Goal: Information Seeking & Learning: Learn about a topic

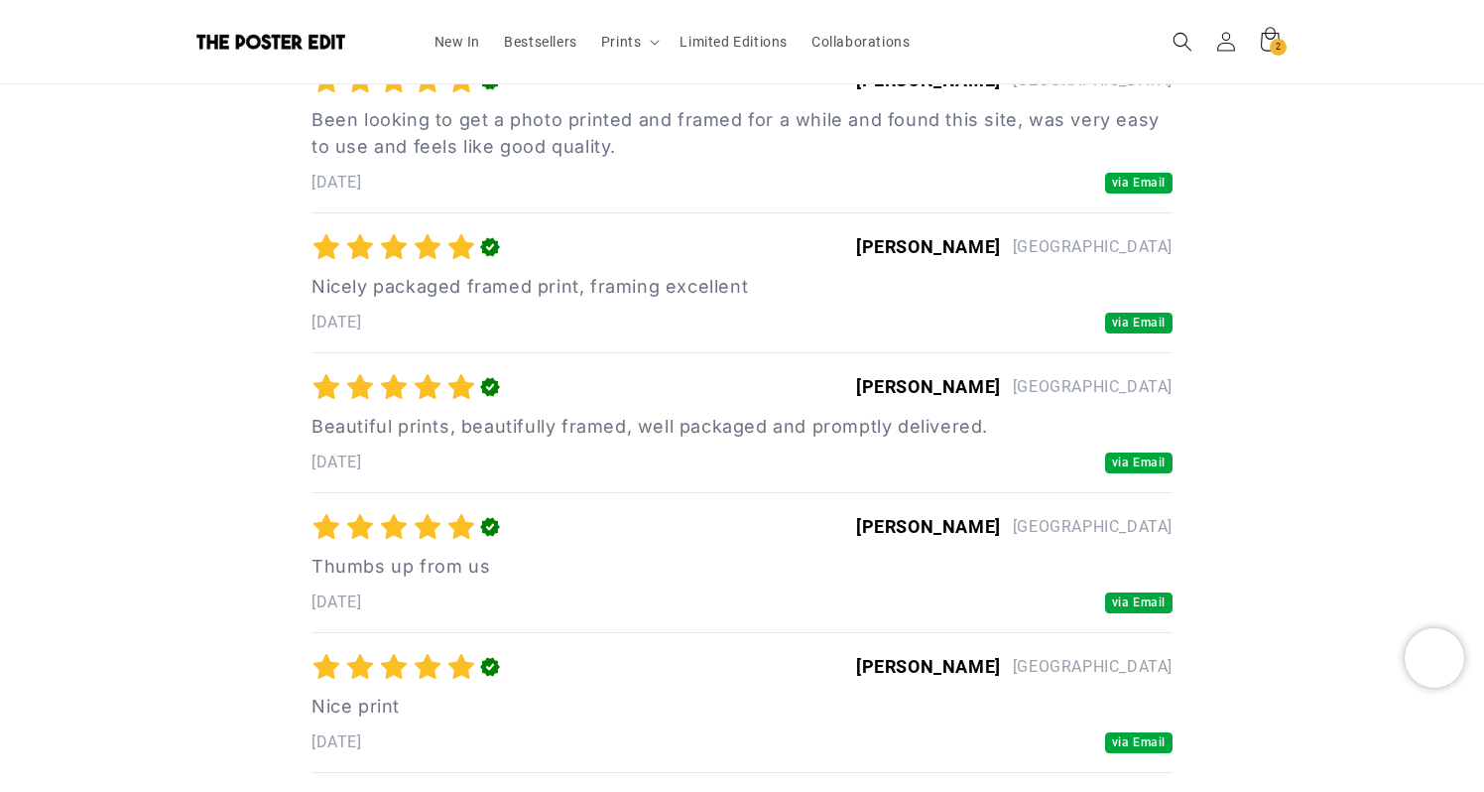
scroll to position [0, 387]
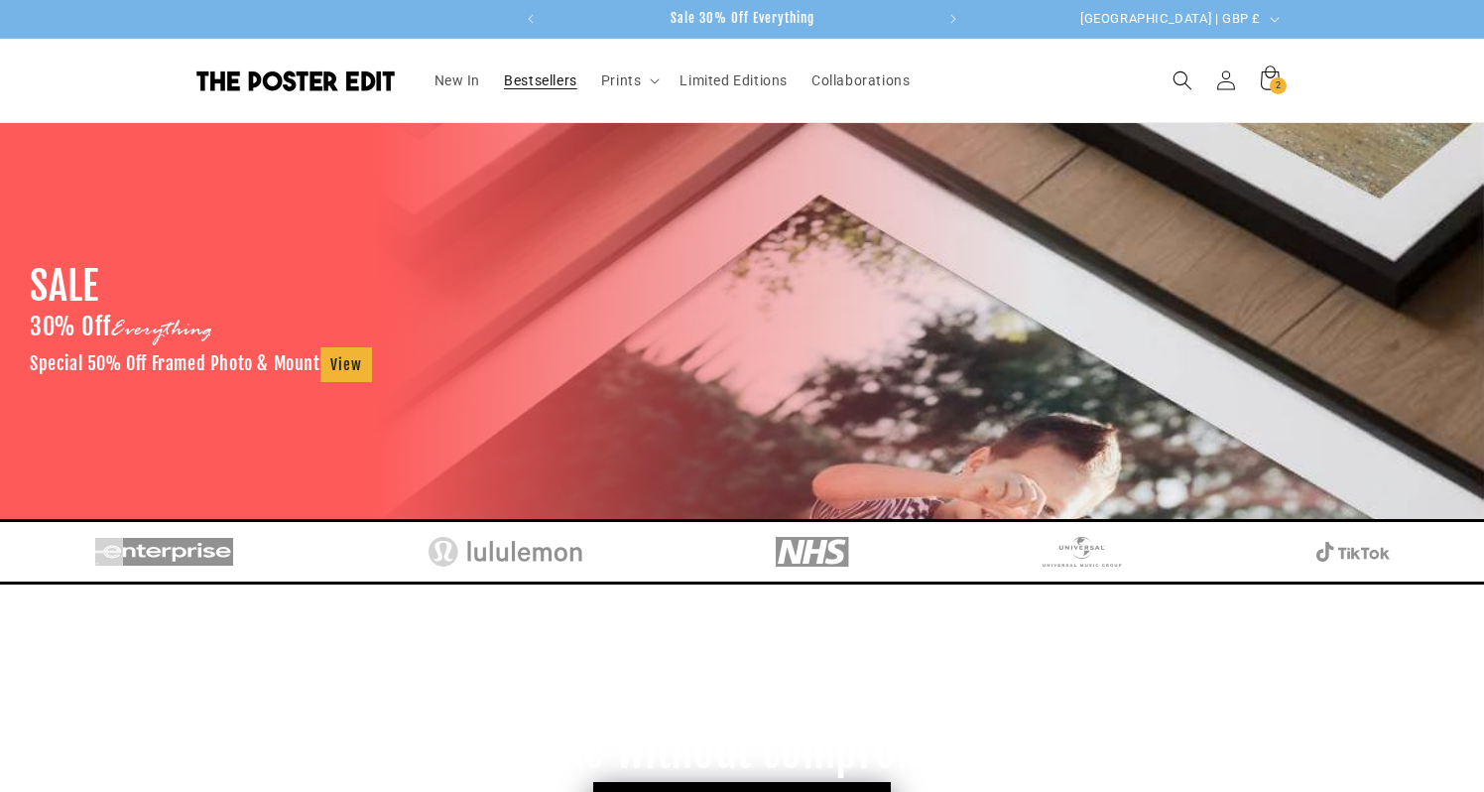
click at [554, 63] on link "Bestsellers" at bounding box center [540, 81] width 97 height 42
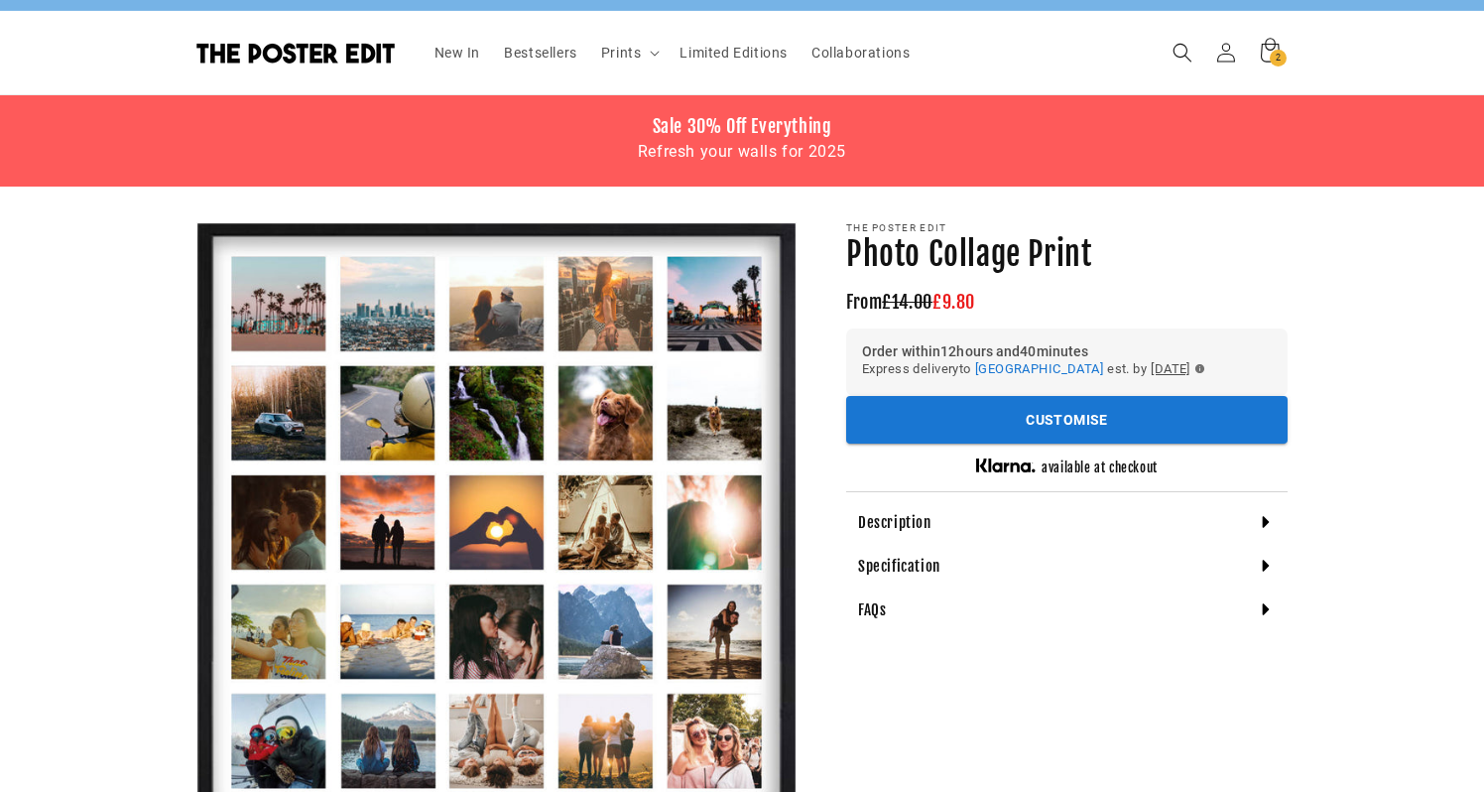
scroll to position [28, 0]
click at [912, 561] on h4 "Specification" at bounding box center [899, 567] width 82 height 20
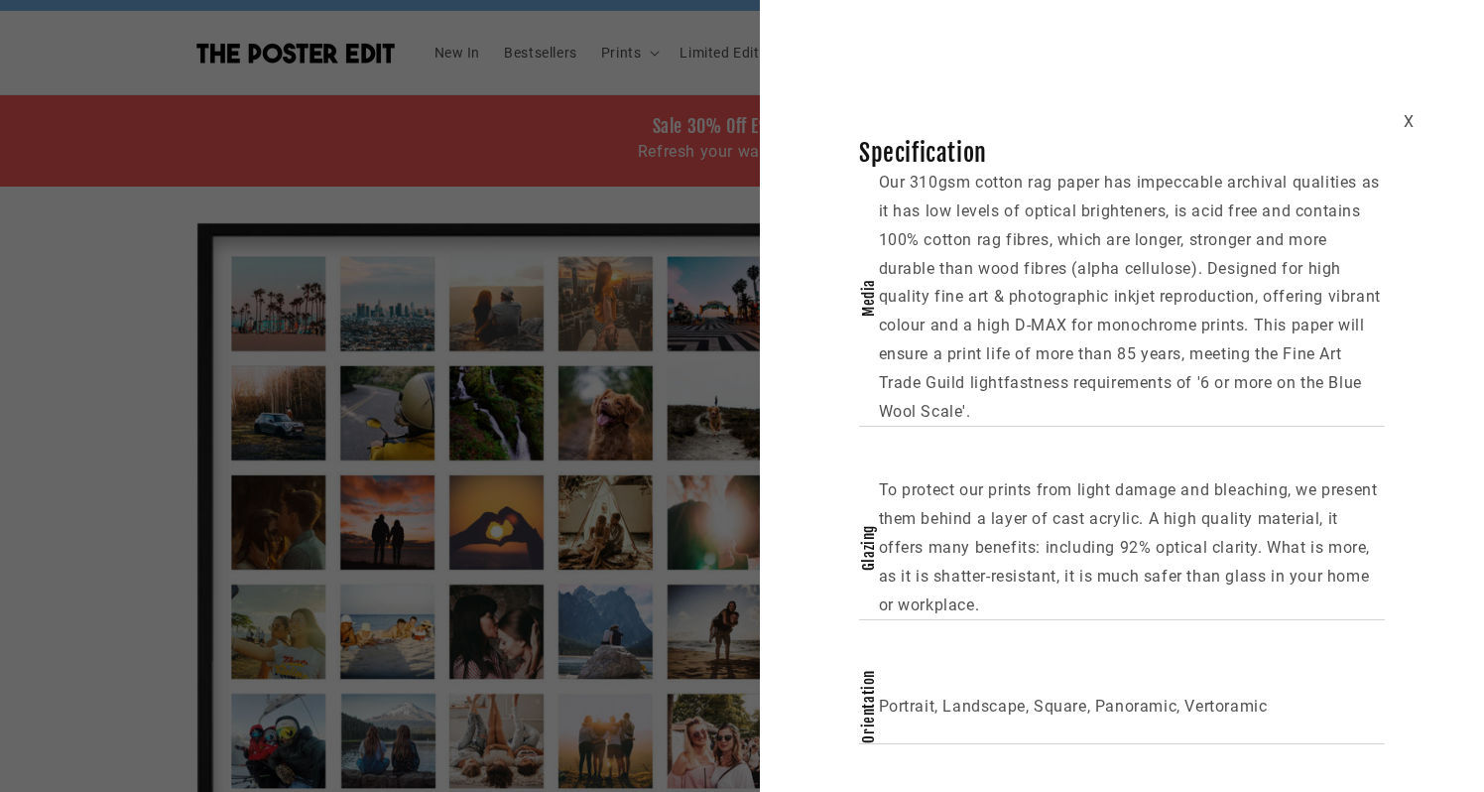
scroll to position [0, 774]
drag, startPoint x: 1050, startPoint y: 518, endPoint x: 1196, endPoint y: 518, distance: 146.8
click at [1204, 518] on p "To protect our prints from light damage and bleaching, we present them behind a…" at bounding box center [1132, 547] width 507 height 143
click at [1196, 518] on p "To protect our prints from light damage and bleaching, we present them behind a…" at bounding box center [1132, 547] width 507 height 143
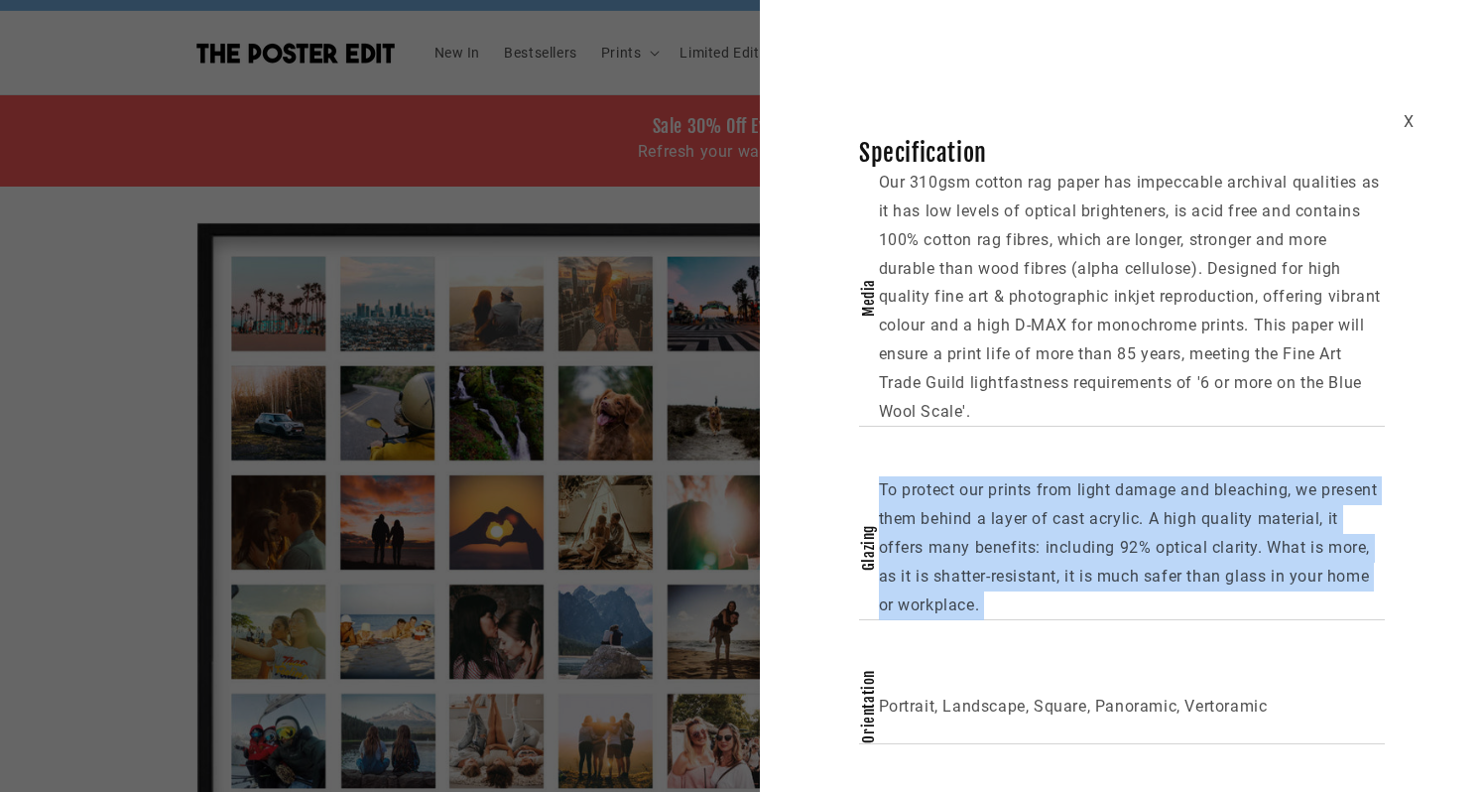
click at [1196, 518] on p "To protect our prints from light damage and bleaching, we present them behind a…" at bounding box center [1132, 547] width 507 height 143
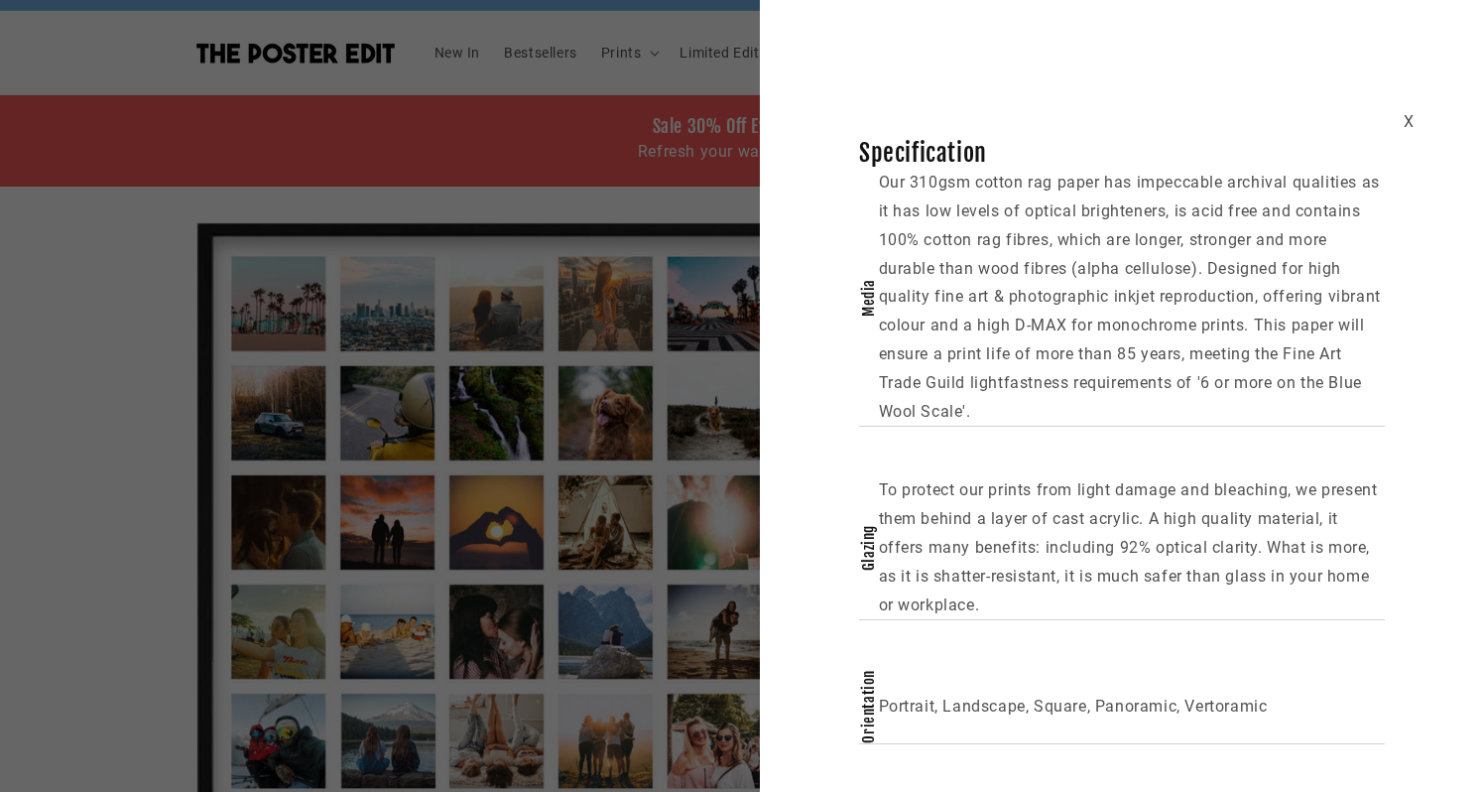
click at [1142, 530] on p "To protect our prints from light damage and bleaching, we present them behind a…" at bounding box center [1132, 547] width 507 height 143
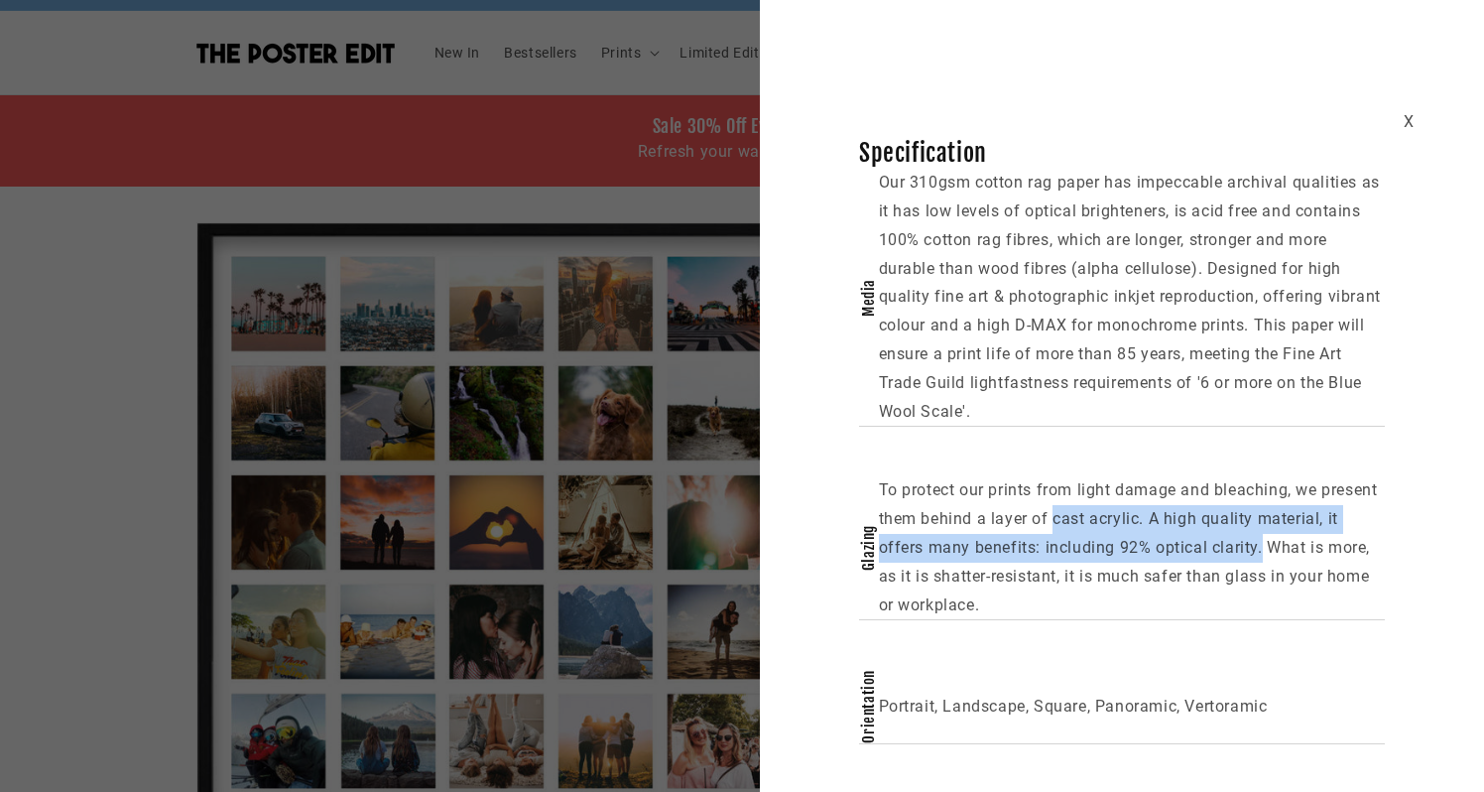
scroll to position [0, 387]
drag, startPoint x: 1054, startPoint y: 517, endPoint x: 1260, endPoint y: 556, distance: 209.9
click at [1261, 557] on p "To protect our prints from light damage and bleaching, we present them behind a…" at bounding box center [1132, 547] width 507 height 143
copy p "cast acrylic. A high quality material, it offers many benefits: including 92% o…"
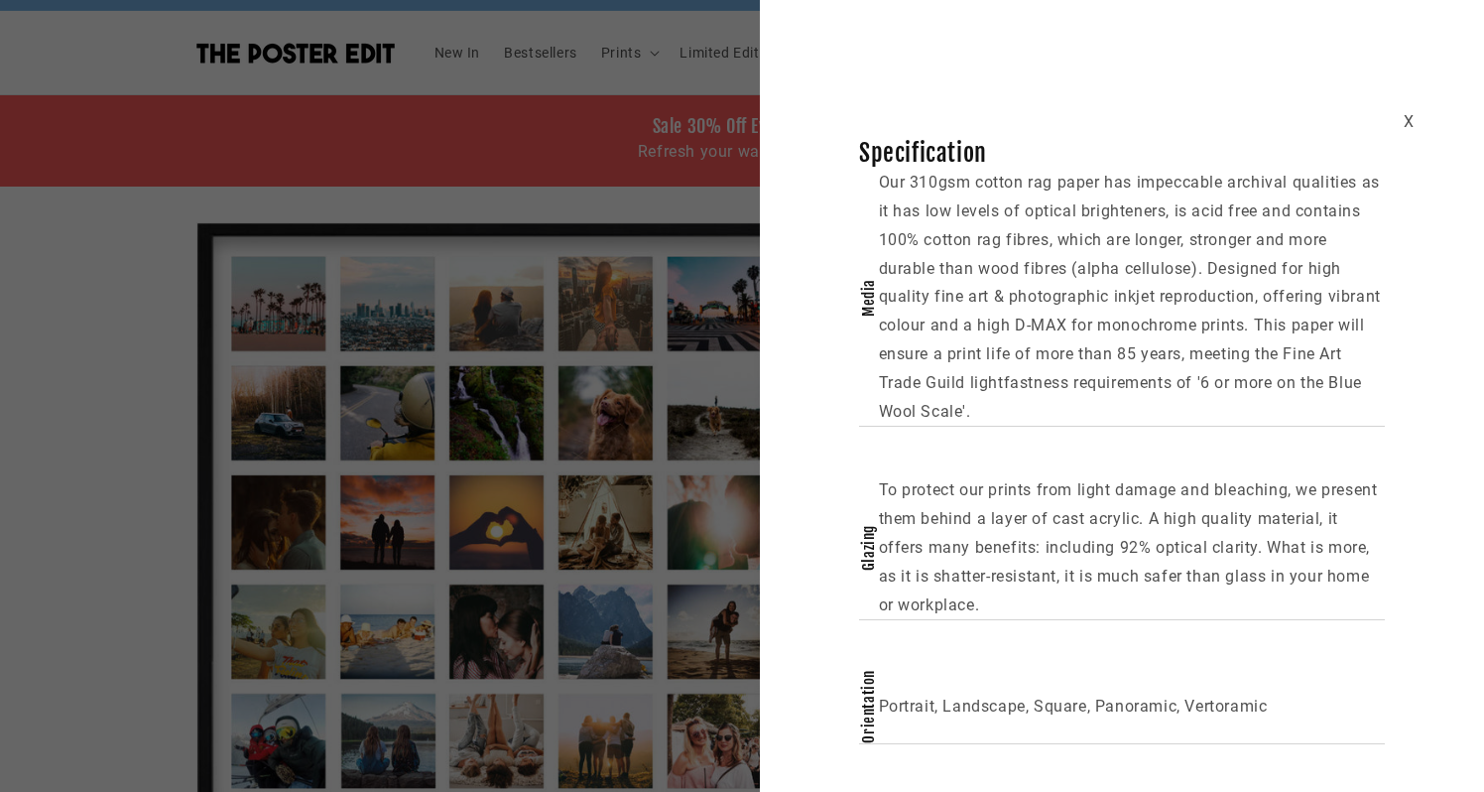
click at [815, 320] on div "X Specification Media Our 310gsm cotton rag paper has impeccable archival quali…" at bounding box center [1122, 391] width 724 height 705
click at [1407, 119] on div "X" at bounding box center [1409, 122] width 11 height 29
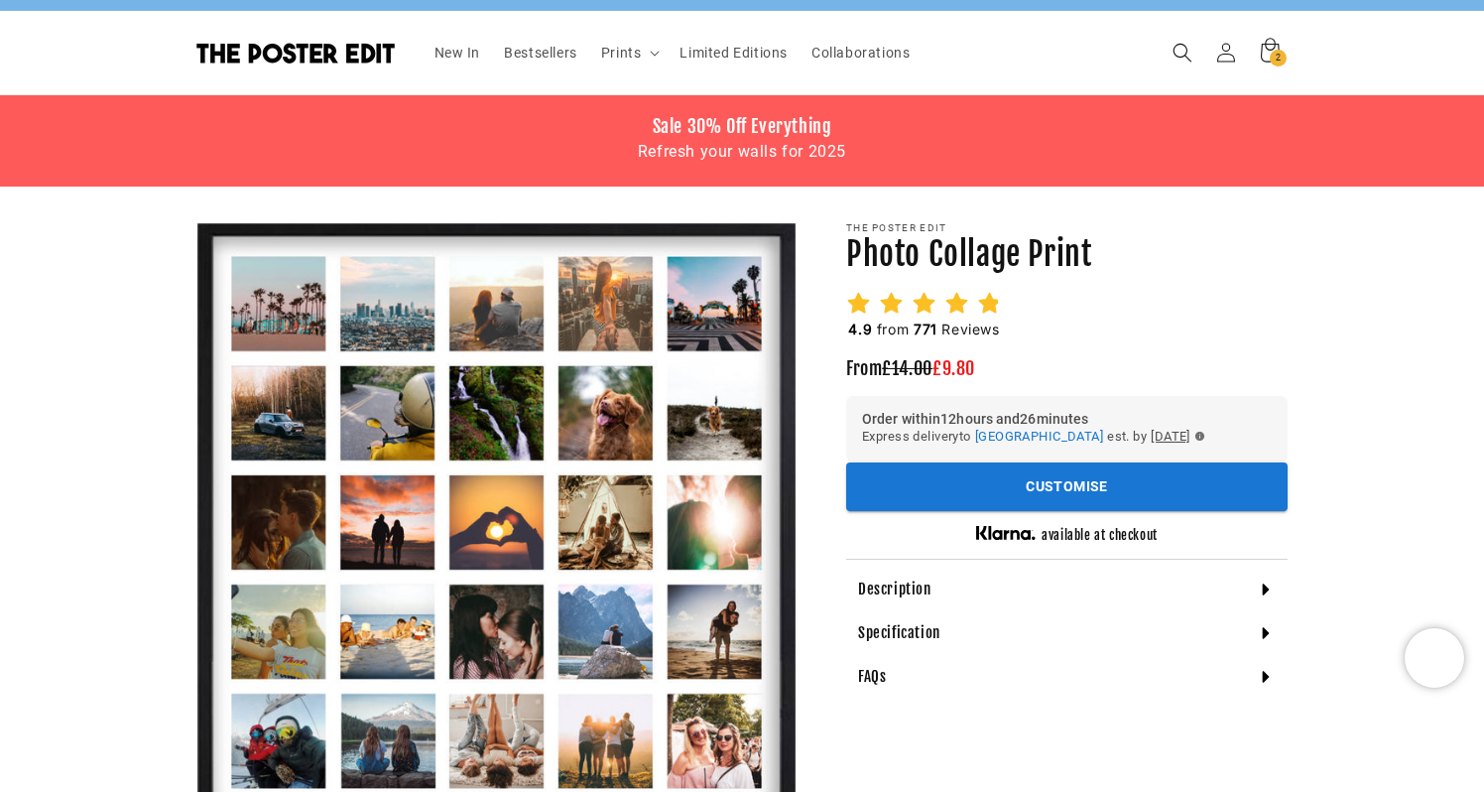
scroll to position [0, 774]
click at [965, 300] on icon at bounding box center [957, 302] width 22 height 21
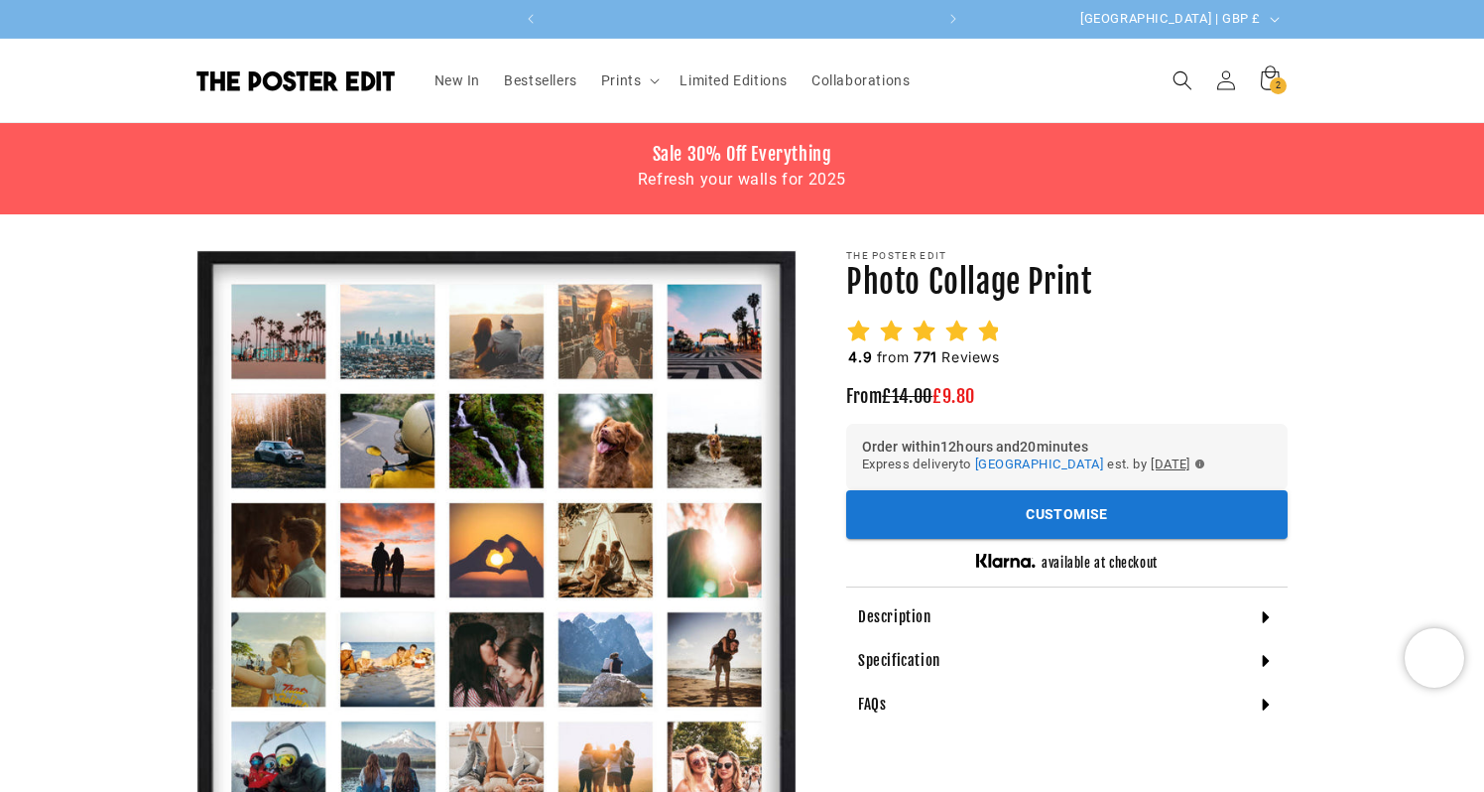
scroll to position [0, 774]
